Goal: Use online tool/utility: Utilize a website feature to perform a specific function

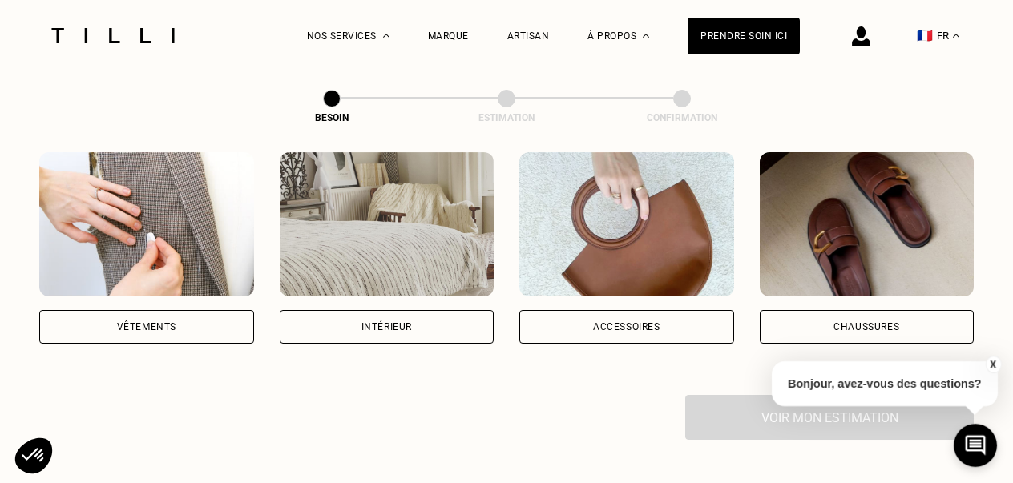
scroll to position [333, 0]
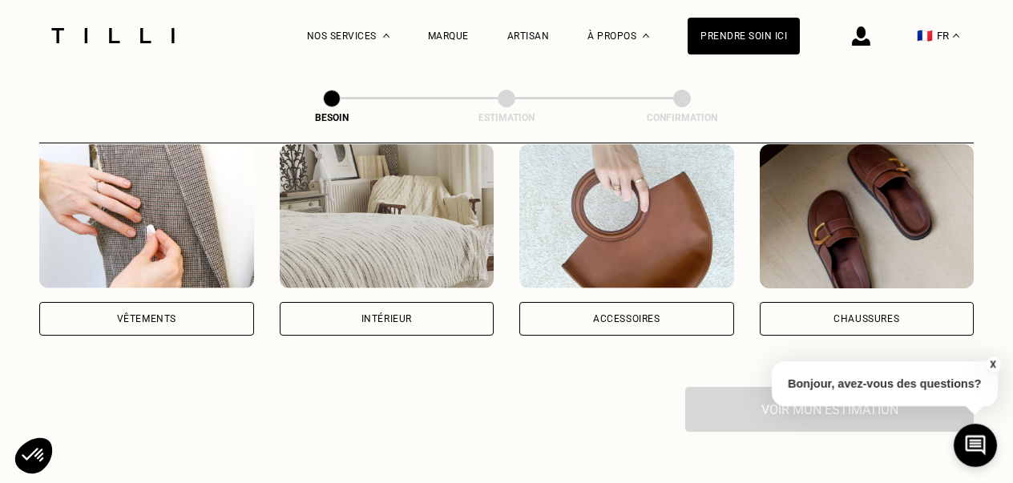
click at [440, 302] on div "Intérieur" at bounding box center [387, 319] width 215 height 34
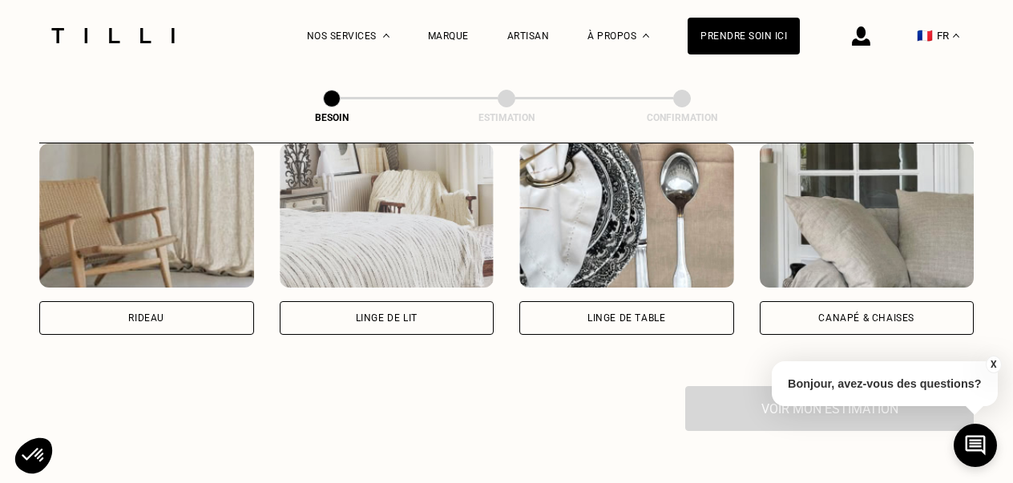
scroll to position [778, 0]
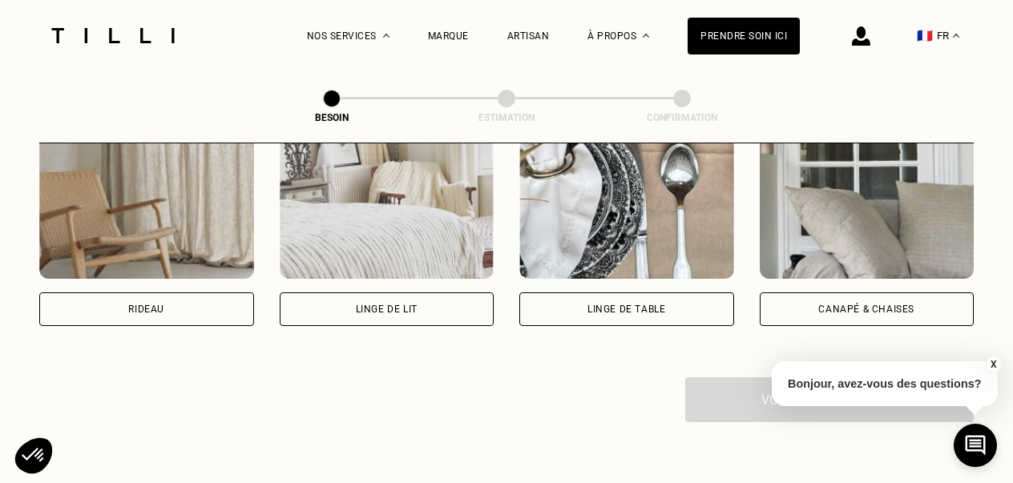
click at [165, 292] on div "Rideau" at bounding box center [146, 309] width 215 height 34
select select "FR"
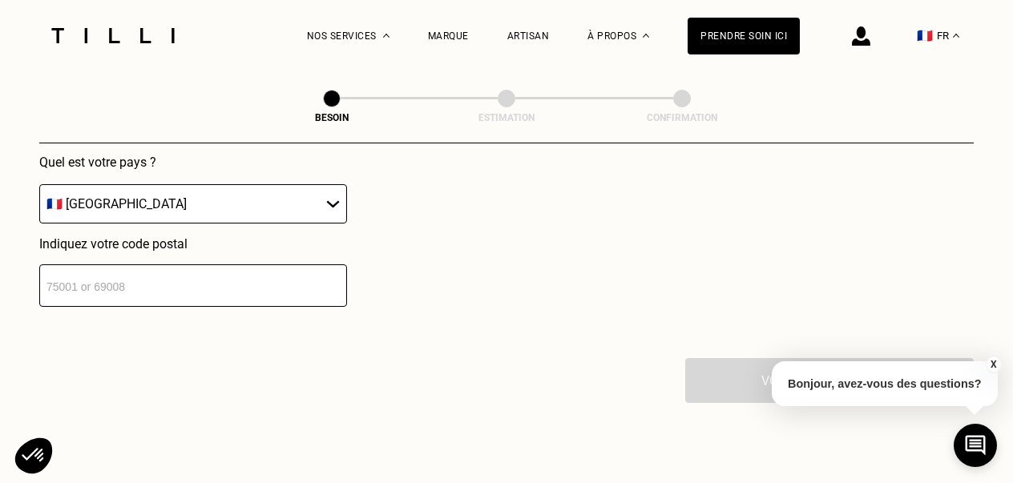
scroll to position [1211, 0]
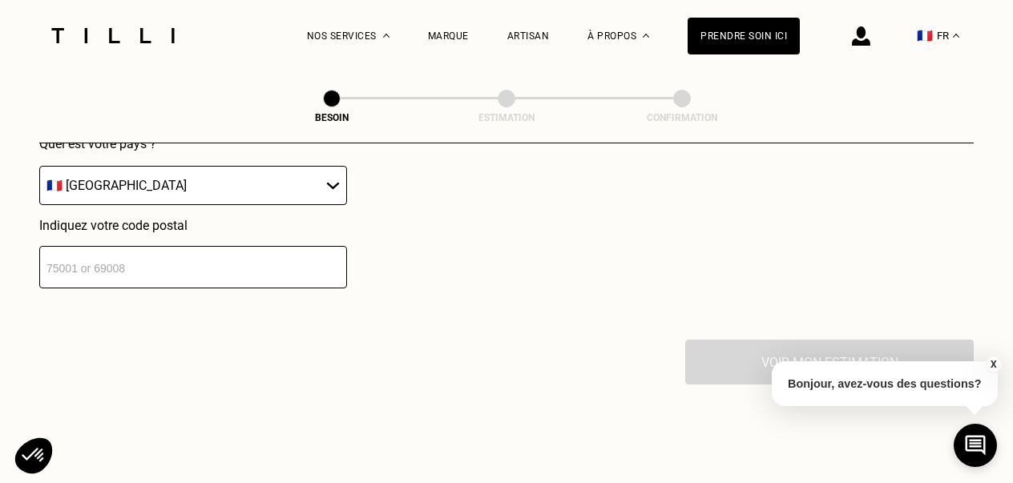
click at [213, 264] on input "number" at bounding box center [193, 267] width 308 height 42
type input "75008"
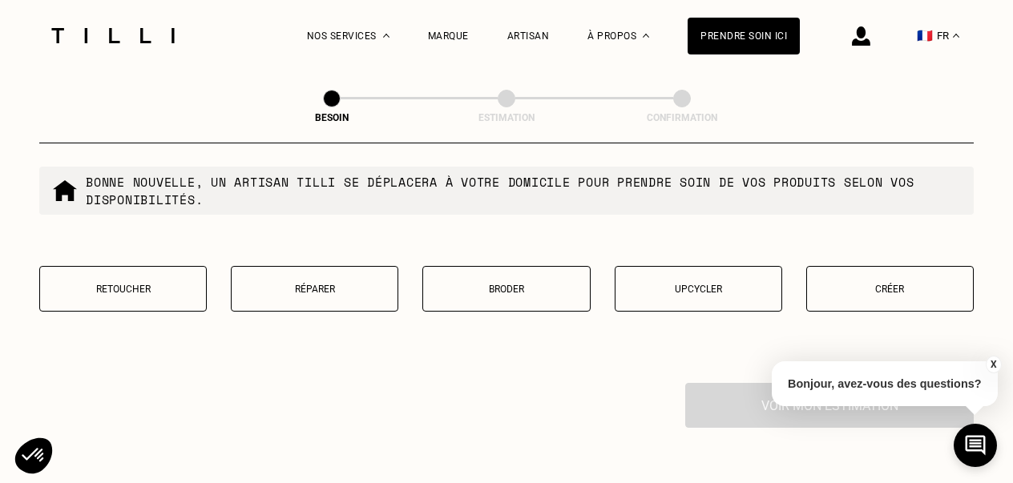
scroll to position [1579, 0]
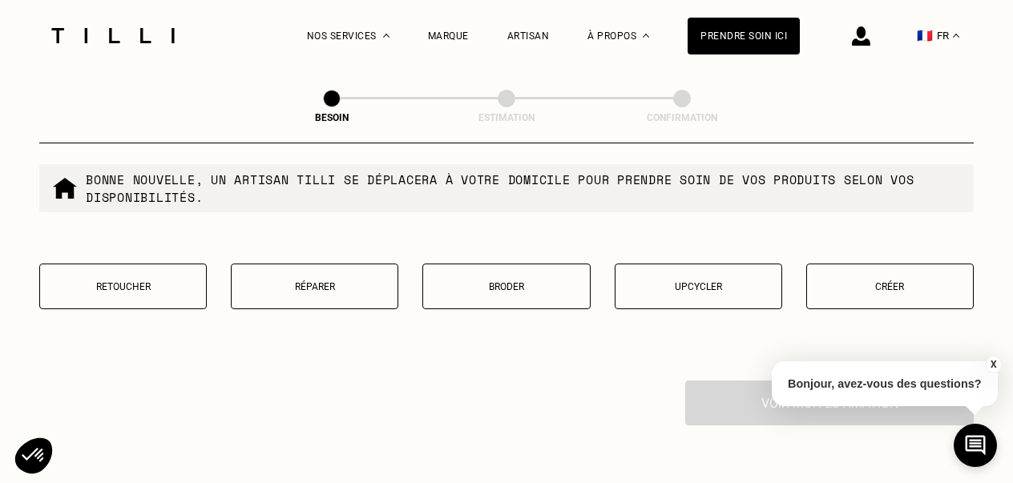
click at [325, 281] on p "Réparer" at bounding box center [315, 286] width 150 height 11
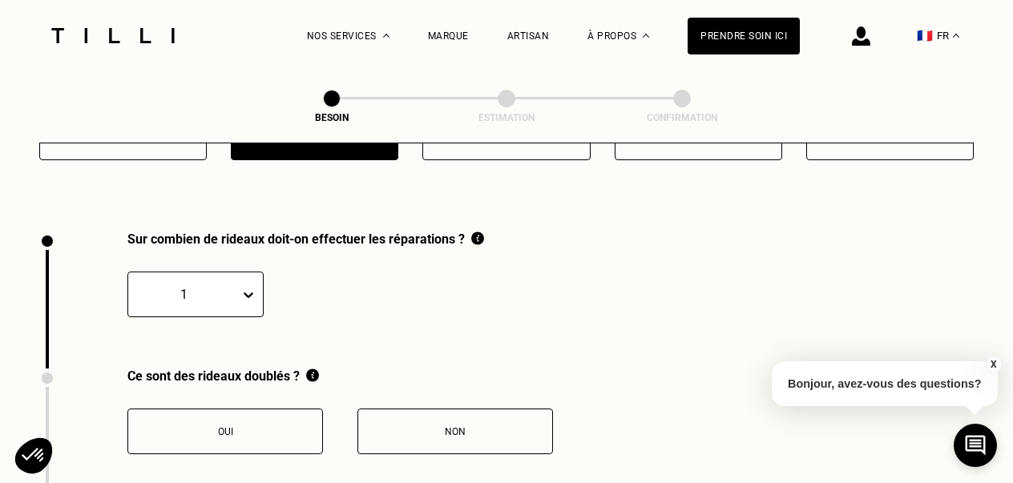
scroll to position [1766, 0]
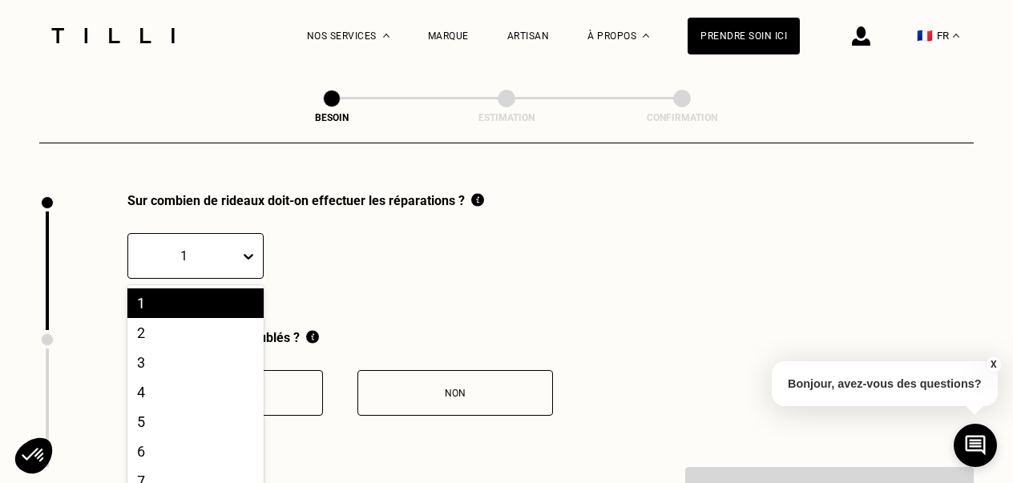
click at [252, 248] on icon at bounding box center [248, 256] width 16 height 16
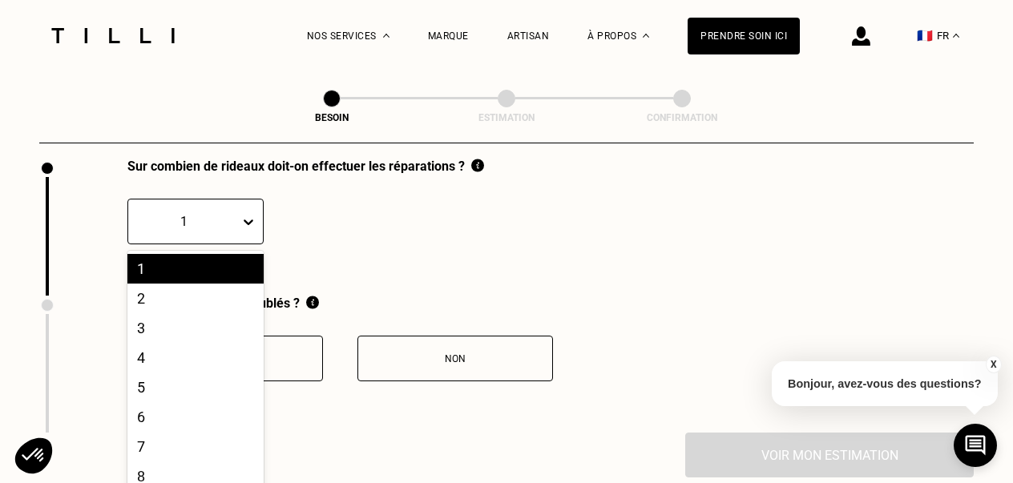
scroll to position [1802, 0]
click at [224, 283] on div "2" at bounding box center [195, 298] width 136 height 30
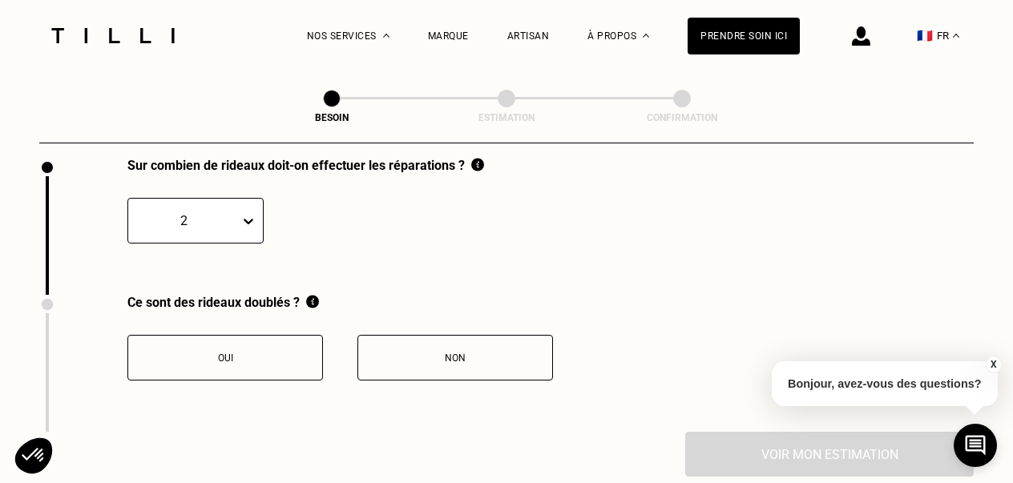
click at [401, 335] on button "Non" at bounding box center [454, 358] width 195 height 46
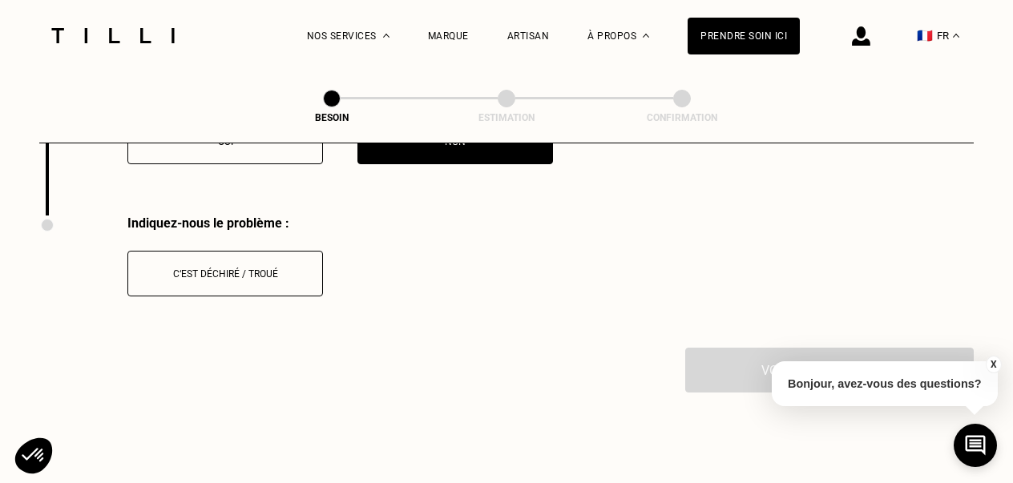
scroll to position [2013, 0]
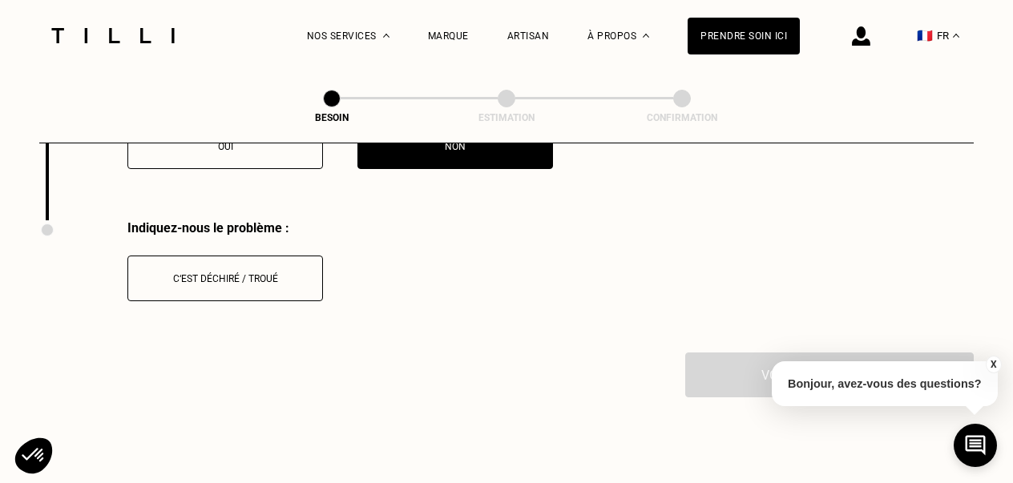
click at [272, 273] on div "C‘est déchiré / troué" at bounding box center [225, 278] width 178 height 11
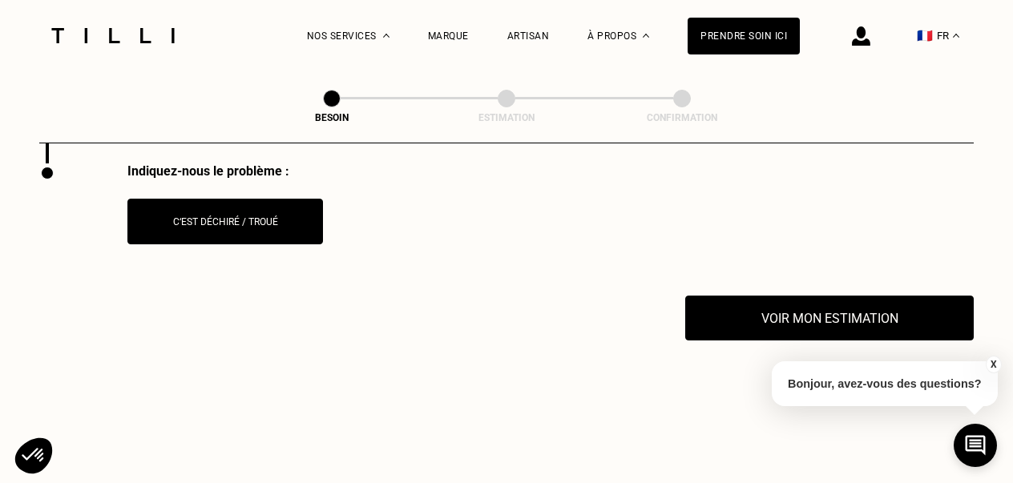
scroll to position [2084, 0]
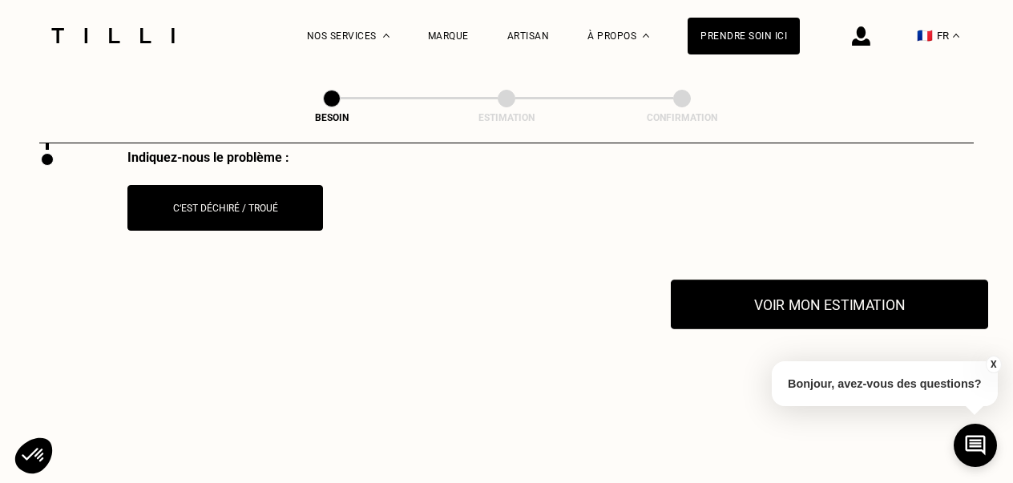
click at [756, 284] on button "Voir mon estimation" at bounding box center [829, 305] width 317 height 50
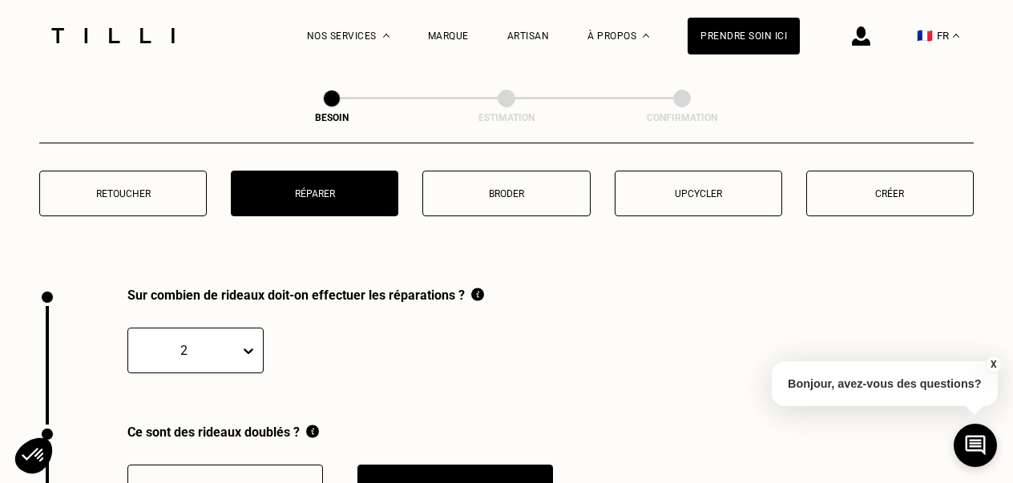
scroll to position [1646, 0]
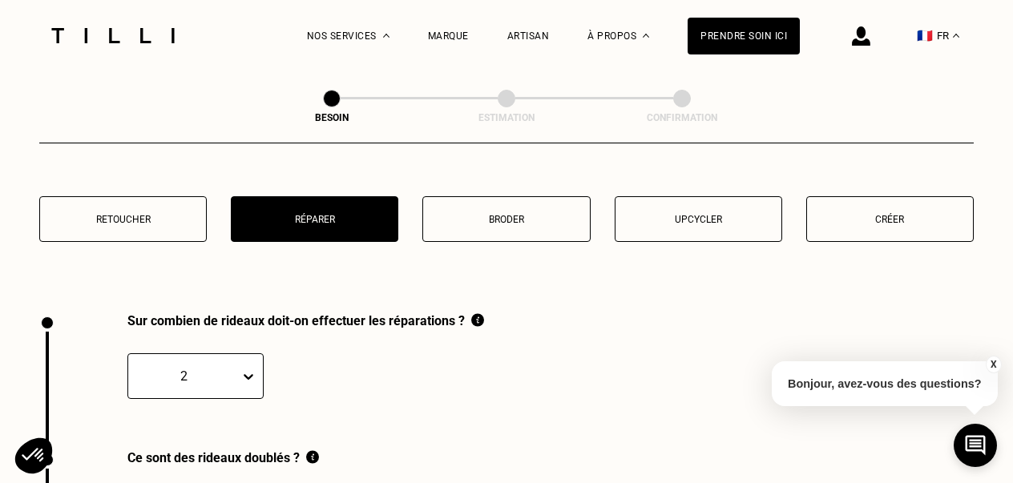
click at [713, 214] on p "Upcycler" at bounding box center [698, 219] width 150 height 11
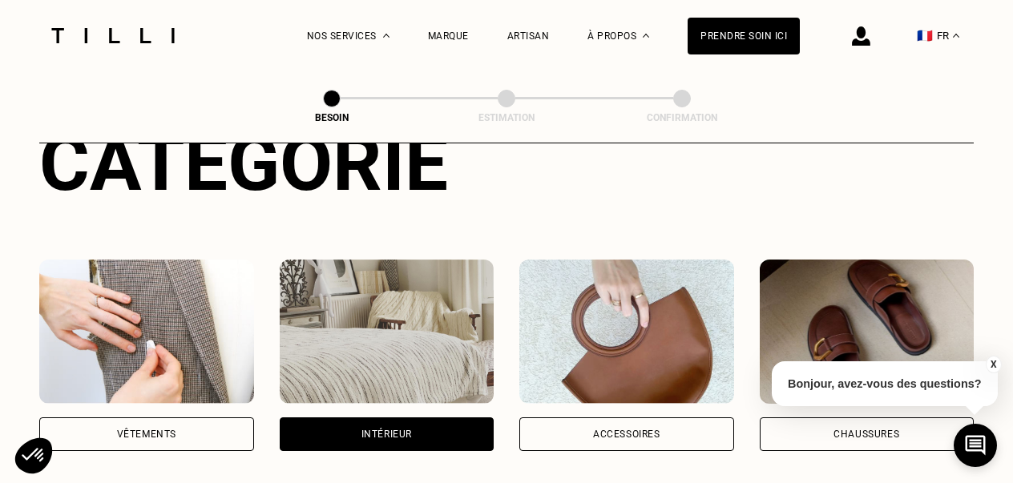
scroll to position [292, 0]
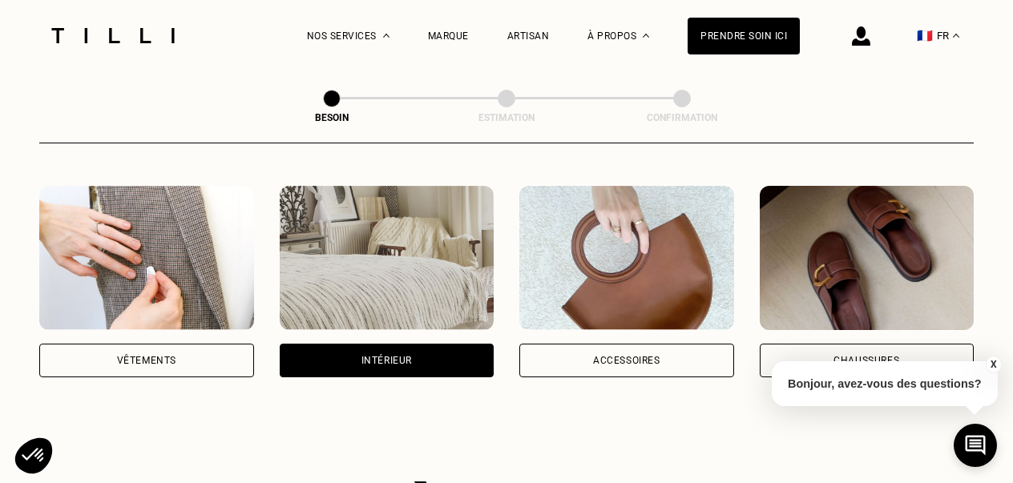
click at [585, 238] on img at bounding box center [626, 258] width 215 height 144
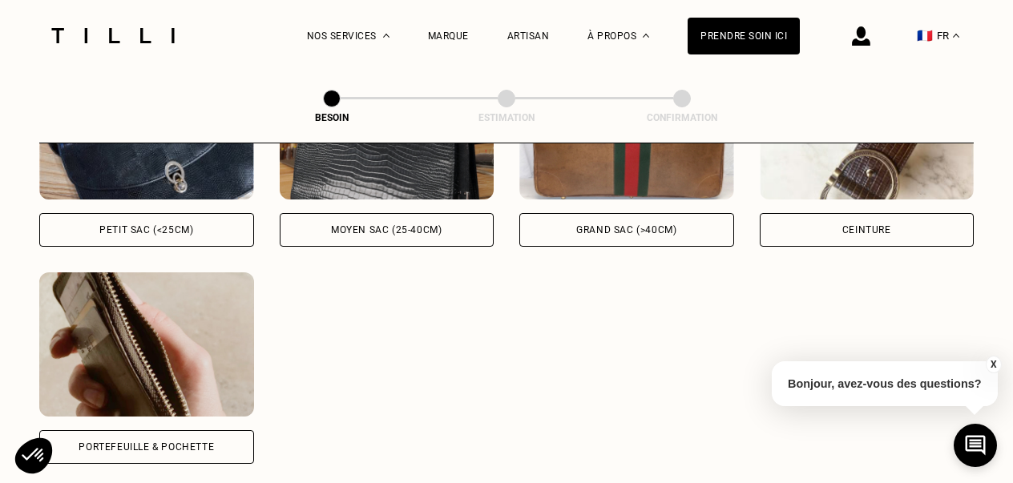
scroll to position [858, 0]
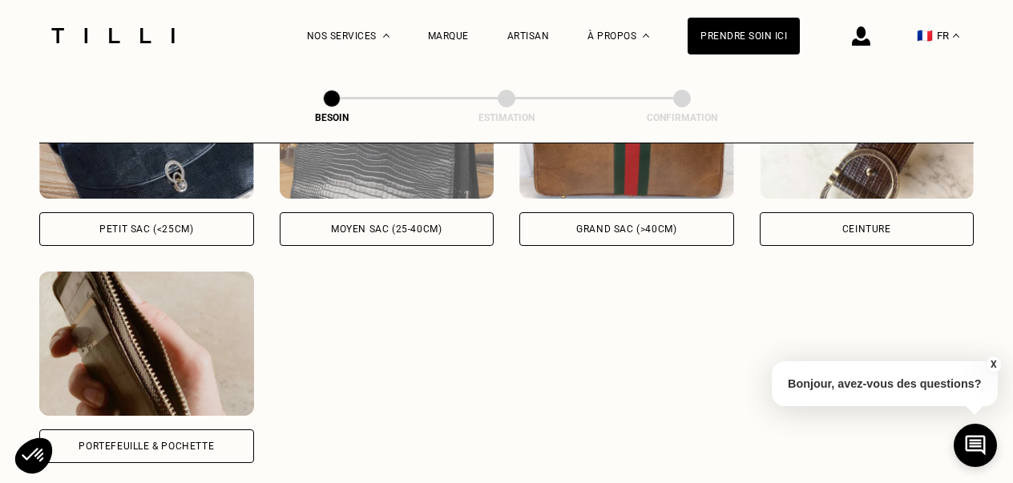
click at [417, 212] on div "Moyen sac (25-40cm)" at bounding box center [387, 229] width 215 height 34
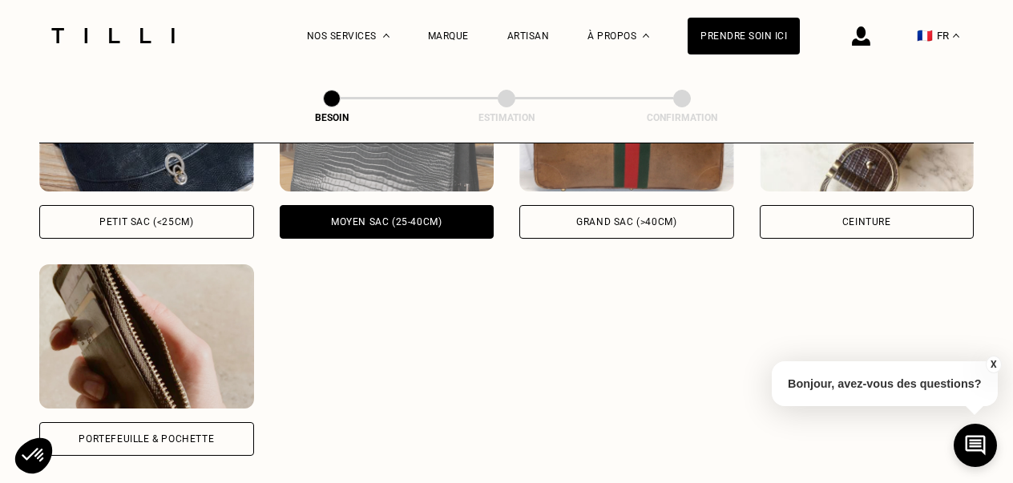
scroll to position [824, 0]
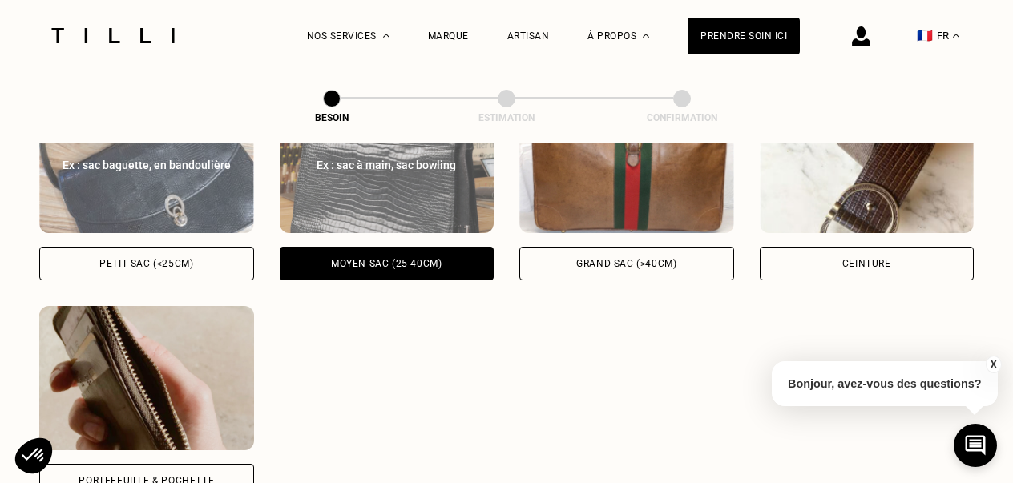
click at [187, 259] on div "Petit sac (<25cm)" at bounding box center [146, 264] width 94 height 10
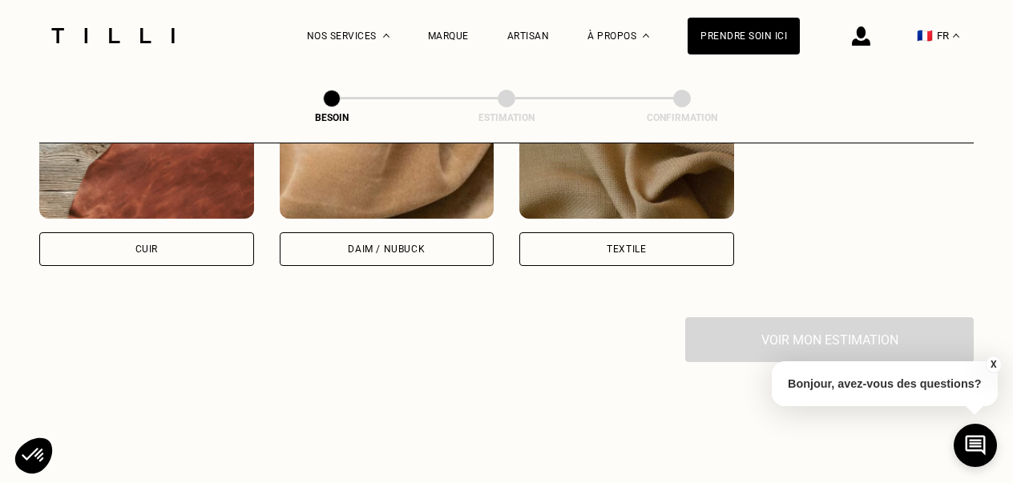
scroll to position [1492, 0]
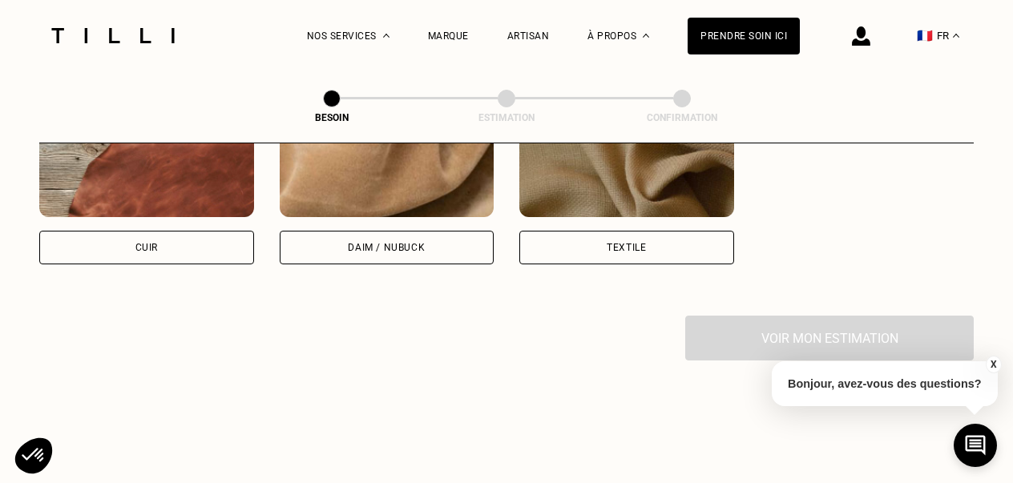
click at [321, 234] on div "Daim / Nubuck" at bounding box center [387, 248] width 215 height 34
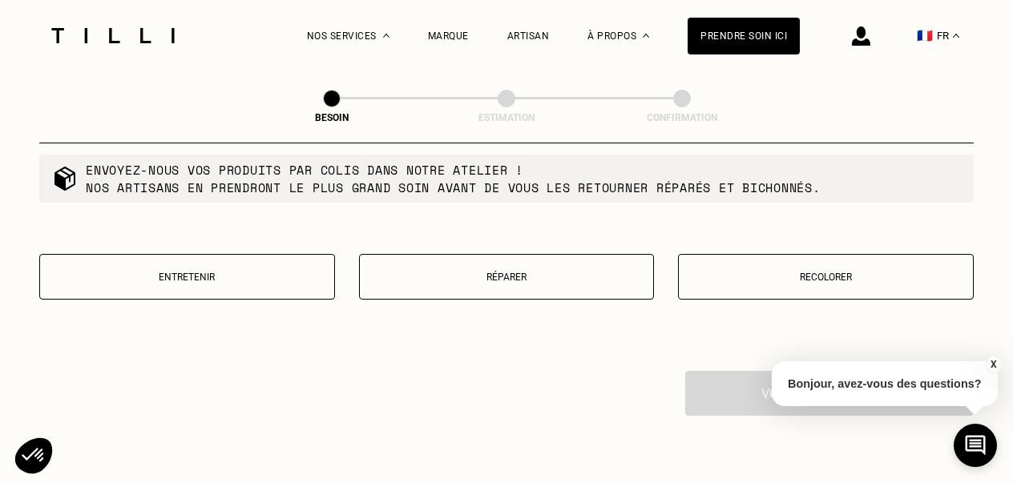
scroll to position [1845, 0]
click at [244, 254] on button "Entretenir" at bounding box center [187, 277] width 296 height 46
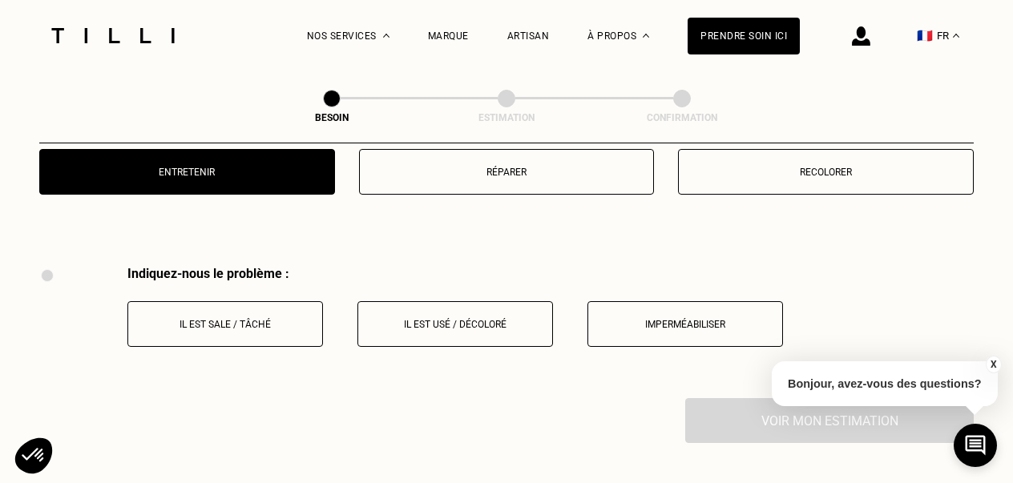
scroll to position [1947, 0]
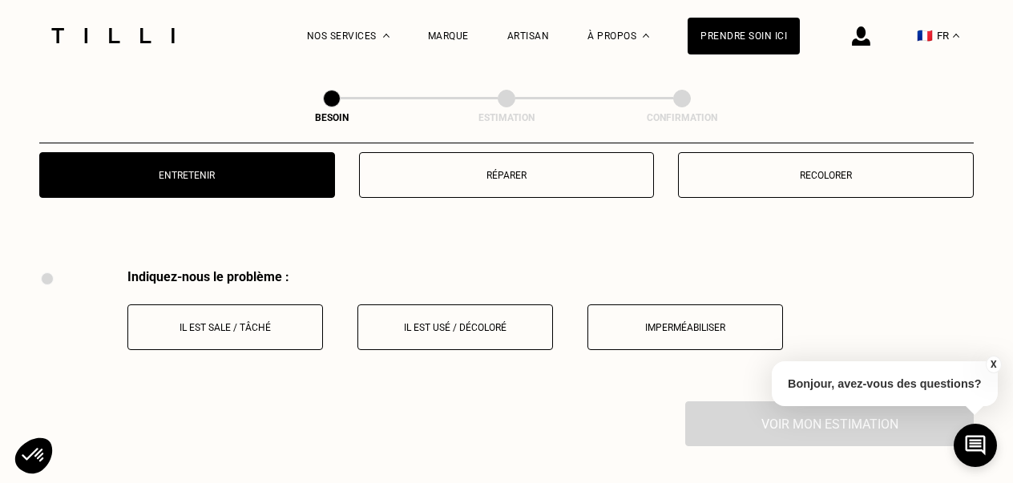
click at [291, 322] on p "Il est sale / tâché" at bounding box center [225, 327] width 178 height 11
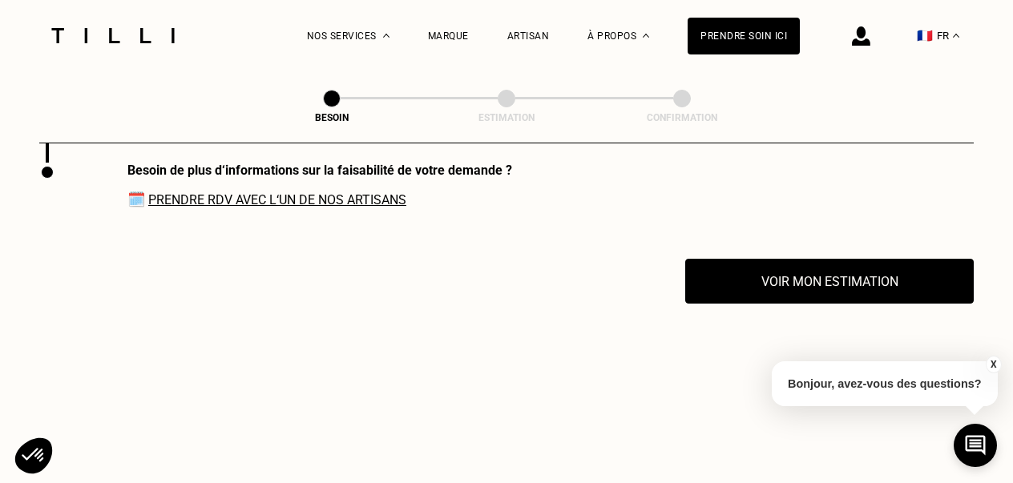
scroll to position [2172, 0]
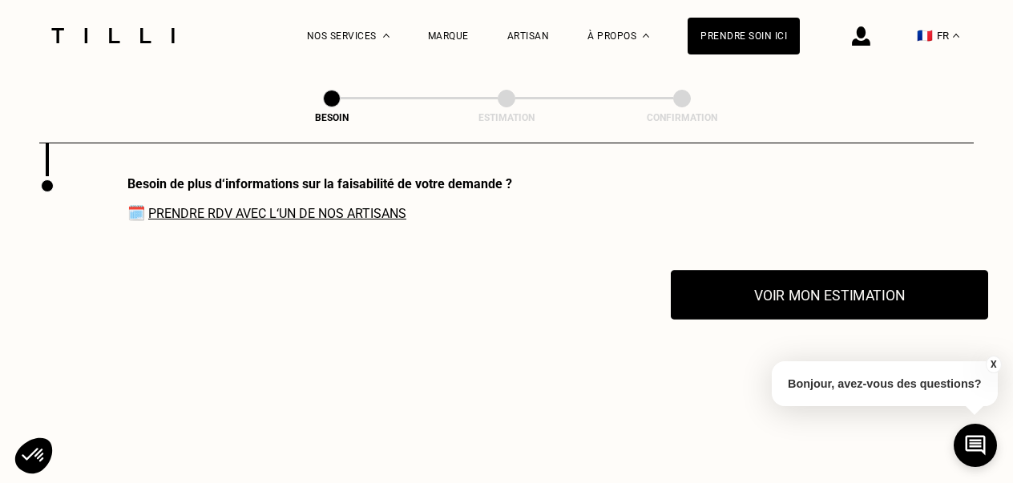
click at [768, 280] on button "Voir mon estimation" at bounding box center [829, 295] width 317 height 50
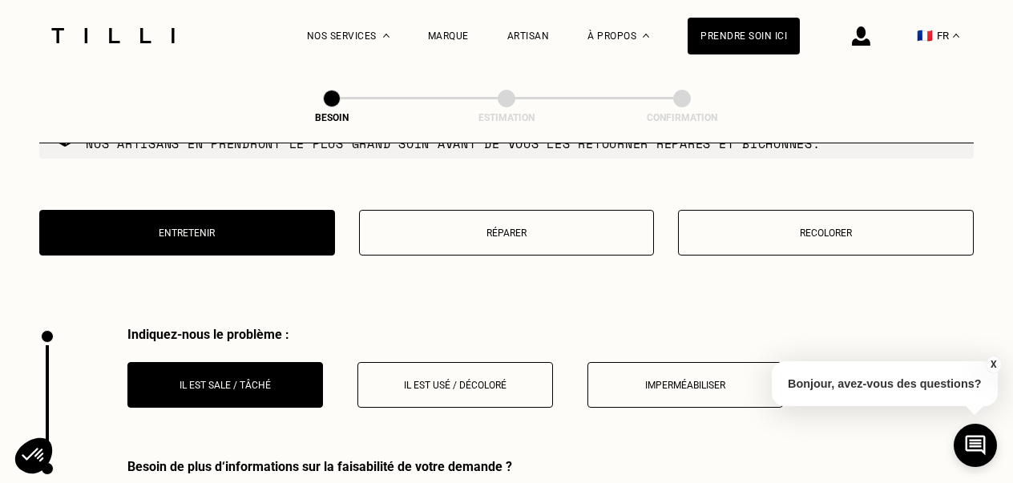
scroll to position [1881, 0]
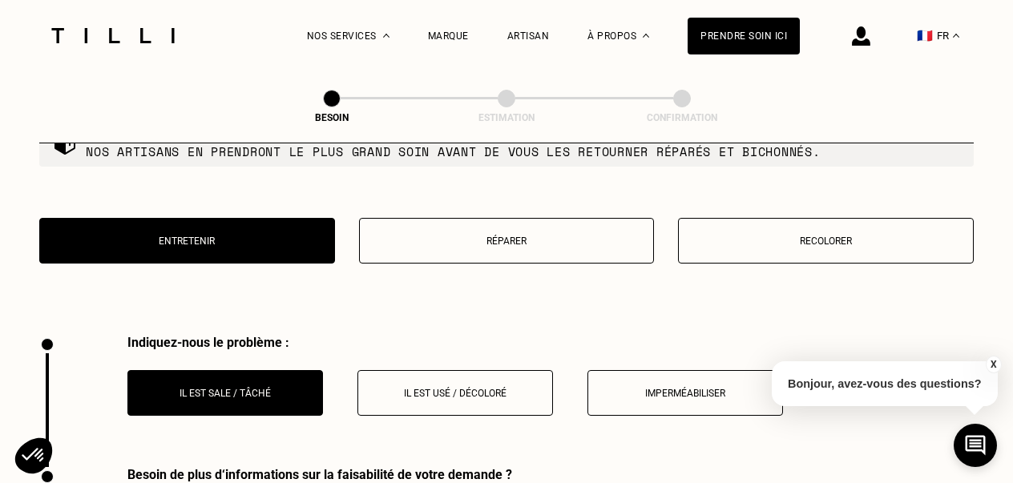
click at [461, 236] on p "Réparer" at bounding box center [507, 241] width 278 height 11
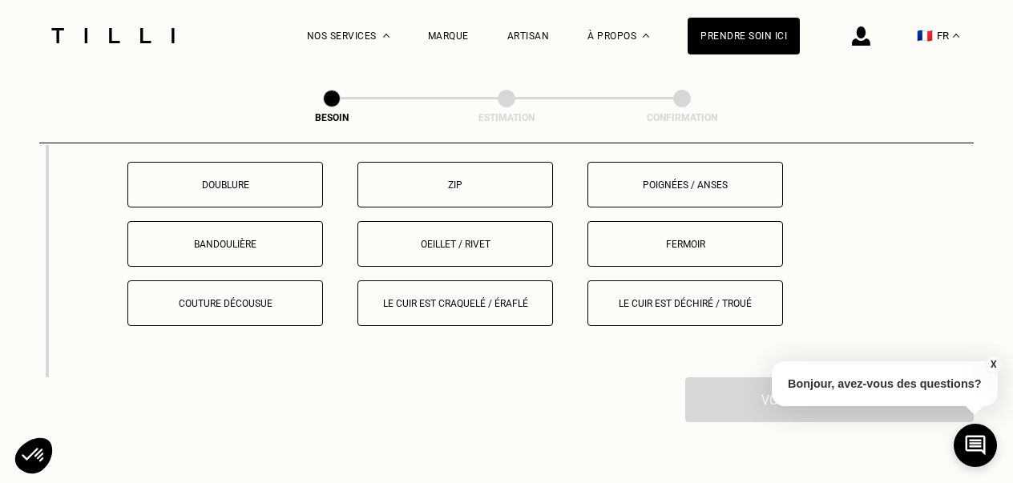
scroll to position [2089, 0]
click at [265, 298] on p "Couture décousue" at bounding box center [225, 303] width 178 height 11
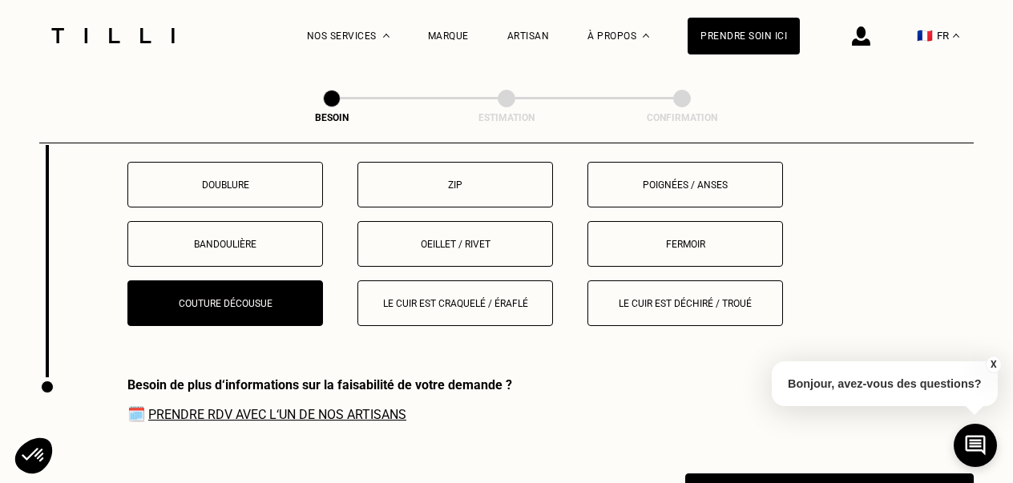
scroll to position [2268, 0]
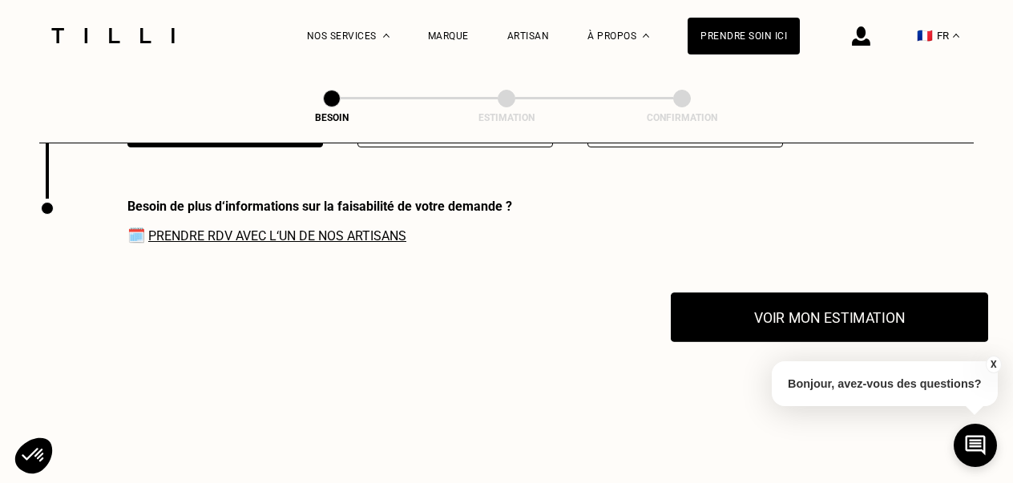
click at [763, 310] on button "Voir mon estimation" at bounding box center [829, 317] width 317 height 50
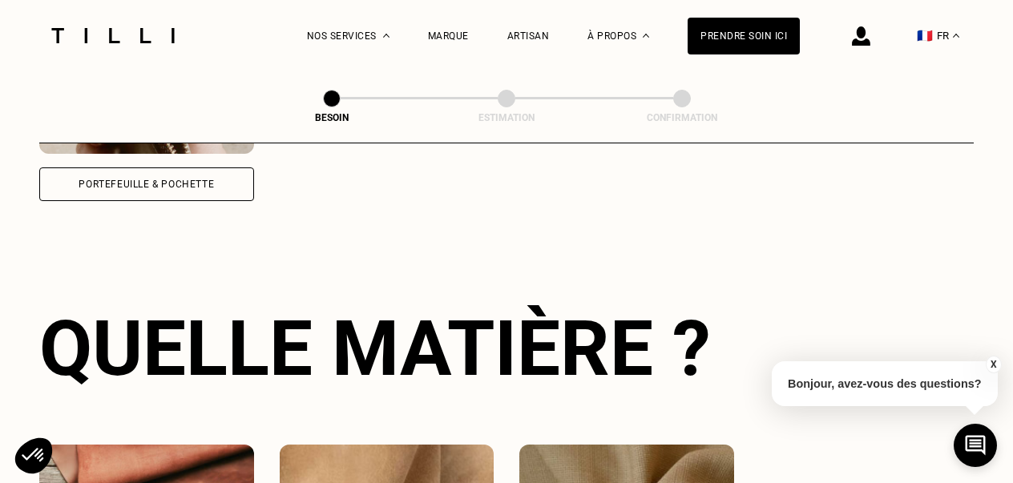
scroll to position [1118, 0]
